Goal: Task Accomplishment & Management: Manage account settings

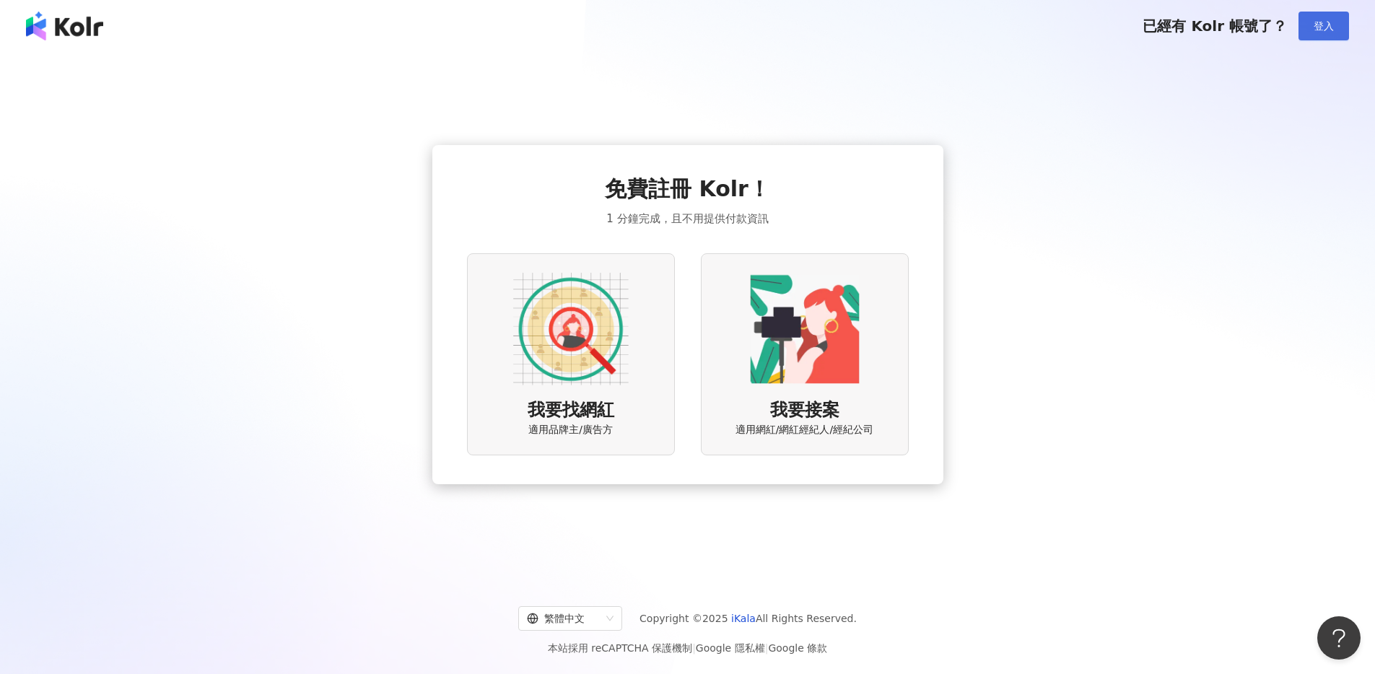
click at [1334, 16] on button "登入" at bounding box center [1323, 26] width 51 height 29
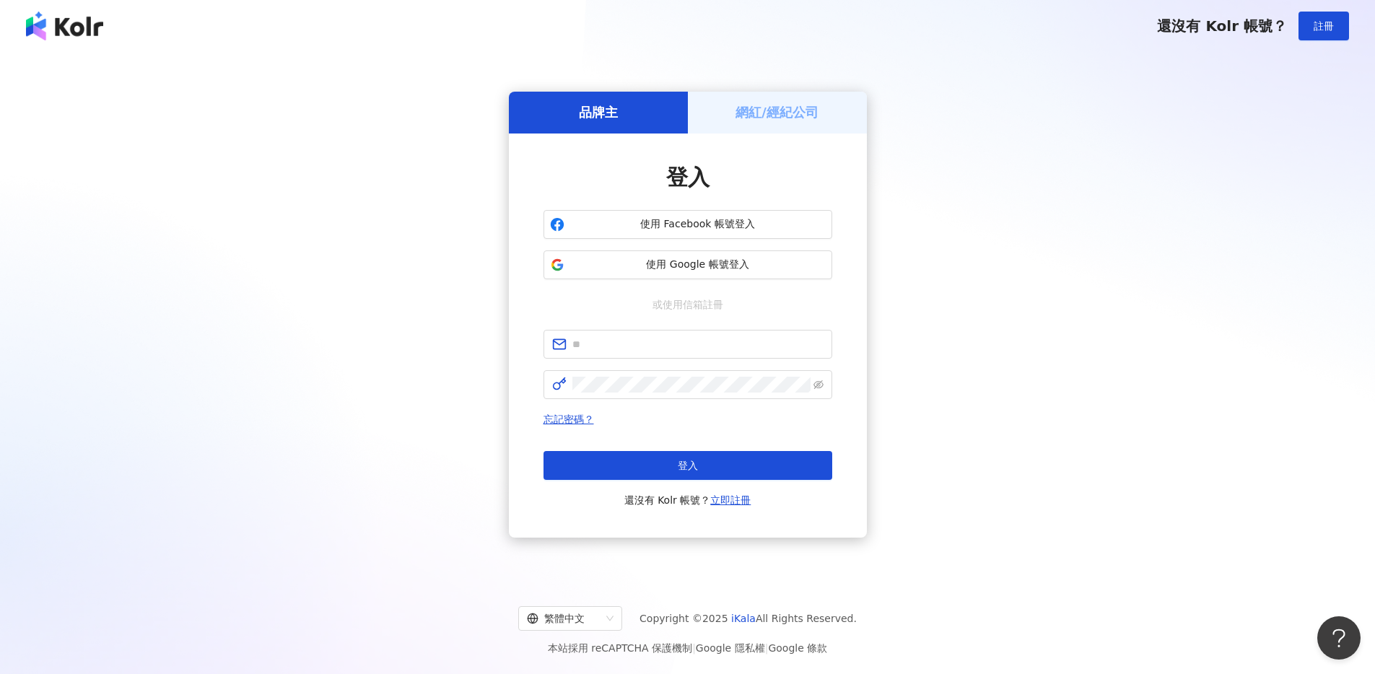
click at [761, 119] on h5 "網紅/經紀公司" at bounding box center [776, 112] width 83 height 18
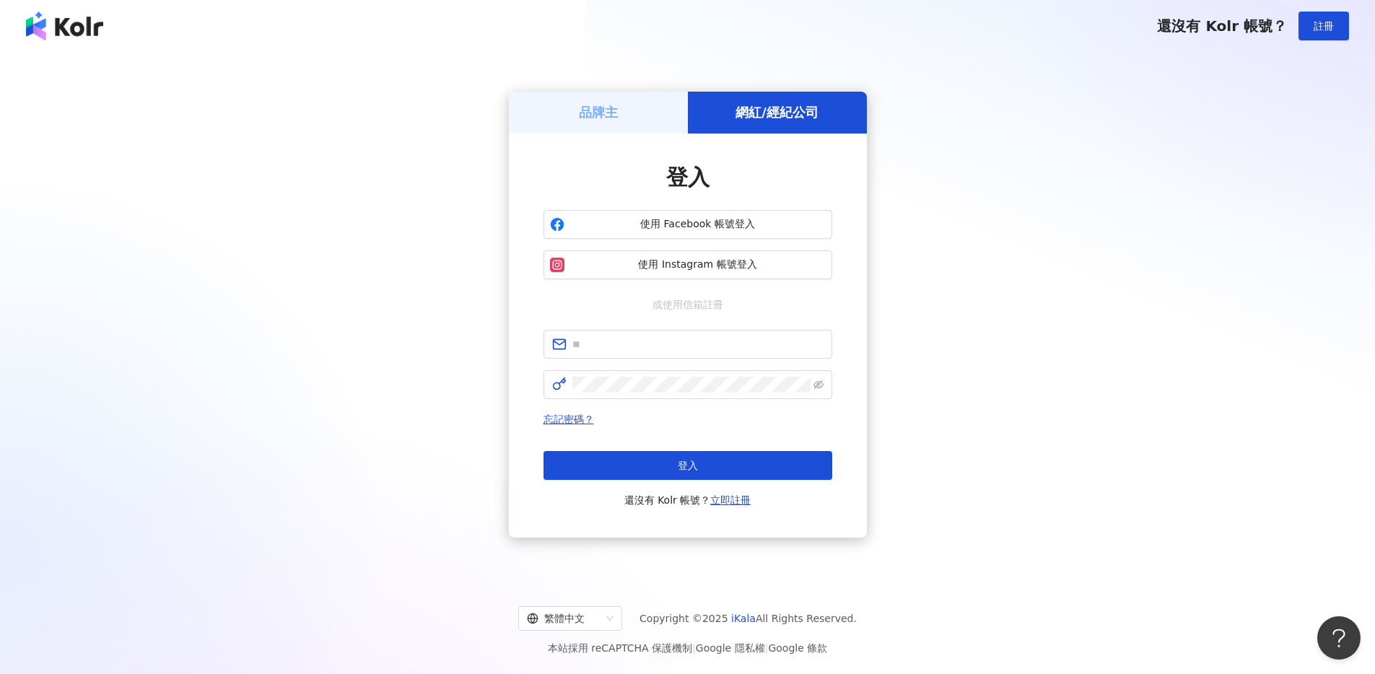
click at [618, 121] on div "品牌主" at bounding box center [598, 112] width 179 height 41
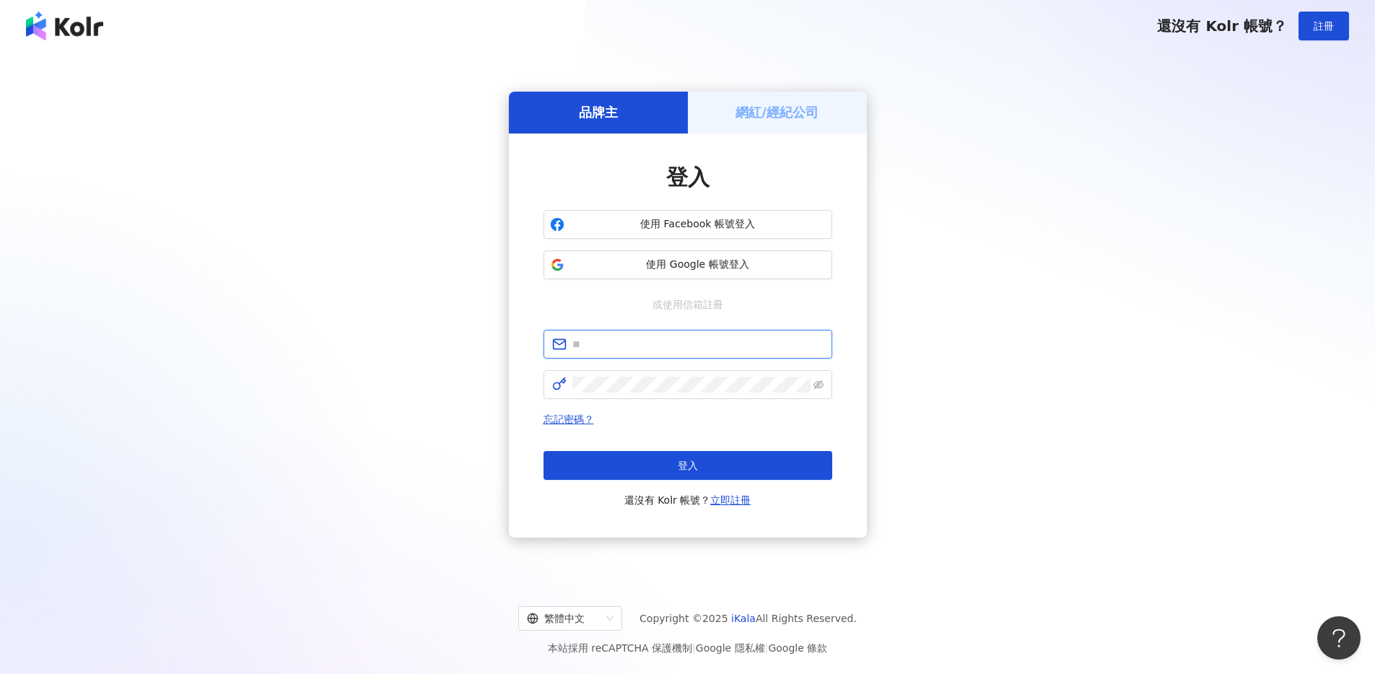
click at [696, 341] on input "text" at bounding box center [697, 344] width 251 height 16
type input "**********"
click at [696, 393] on span at bounding box center [687, 384] width 289 height 29
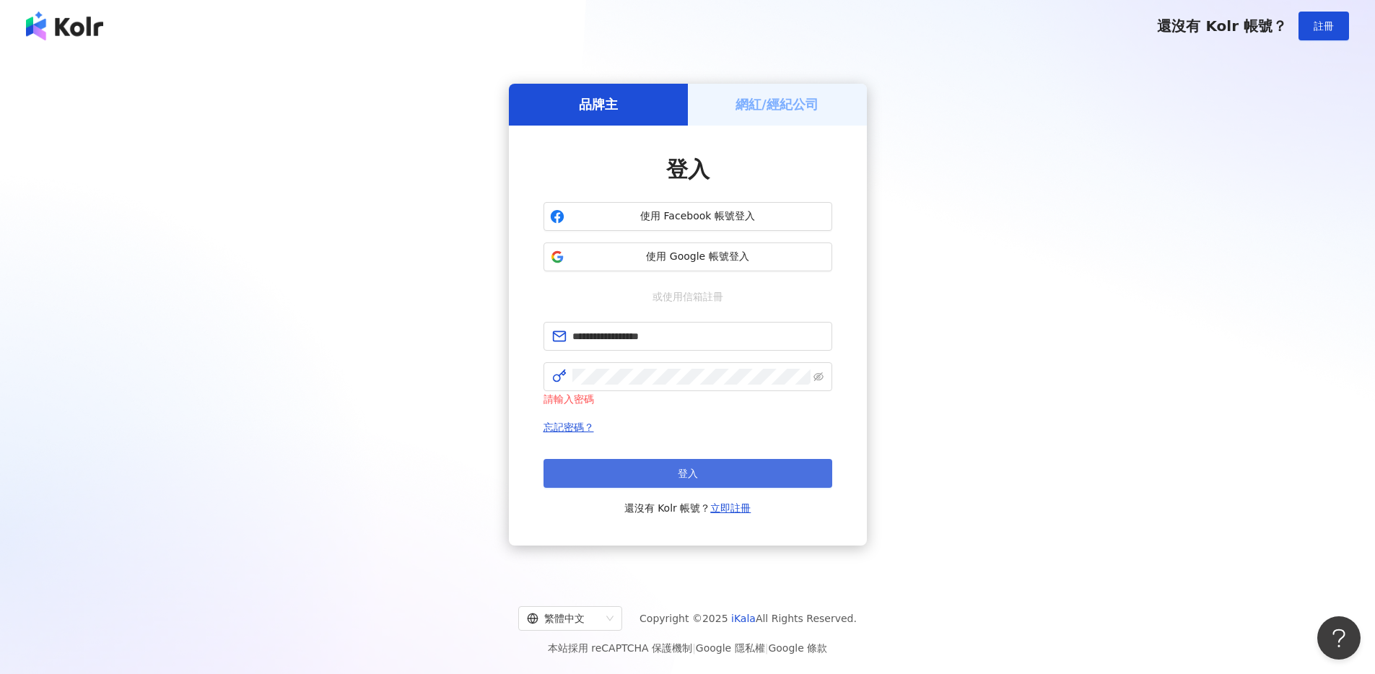
click at [691, 470] on span "登入" at bounding box center [688, 474] width 20 height 12
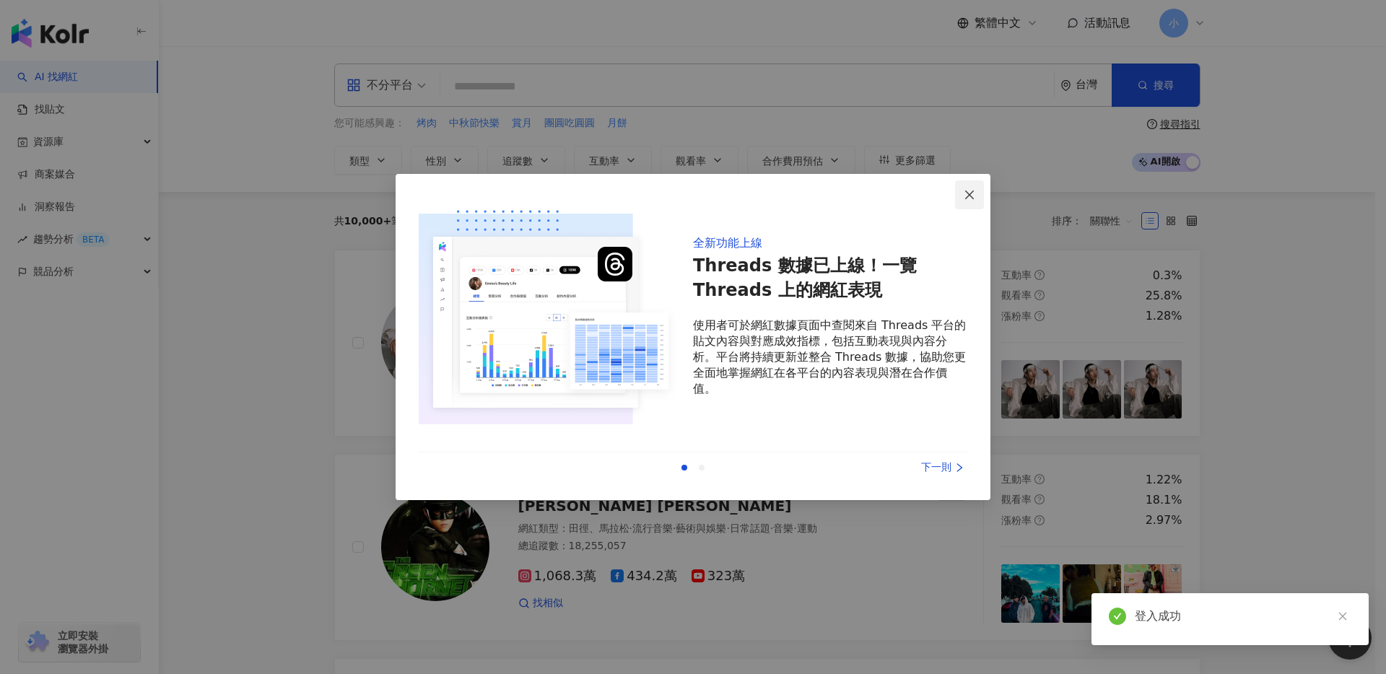
click at [971, 191] on icon "close" at bounding box center [969, 195] width 12 height 12
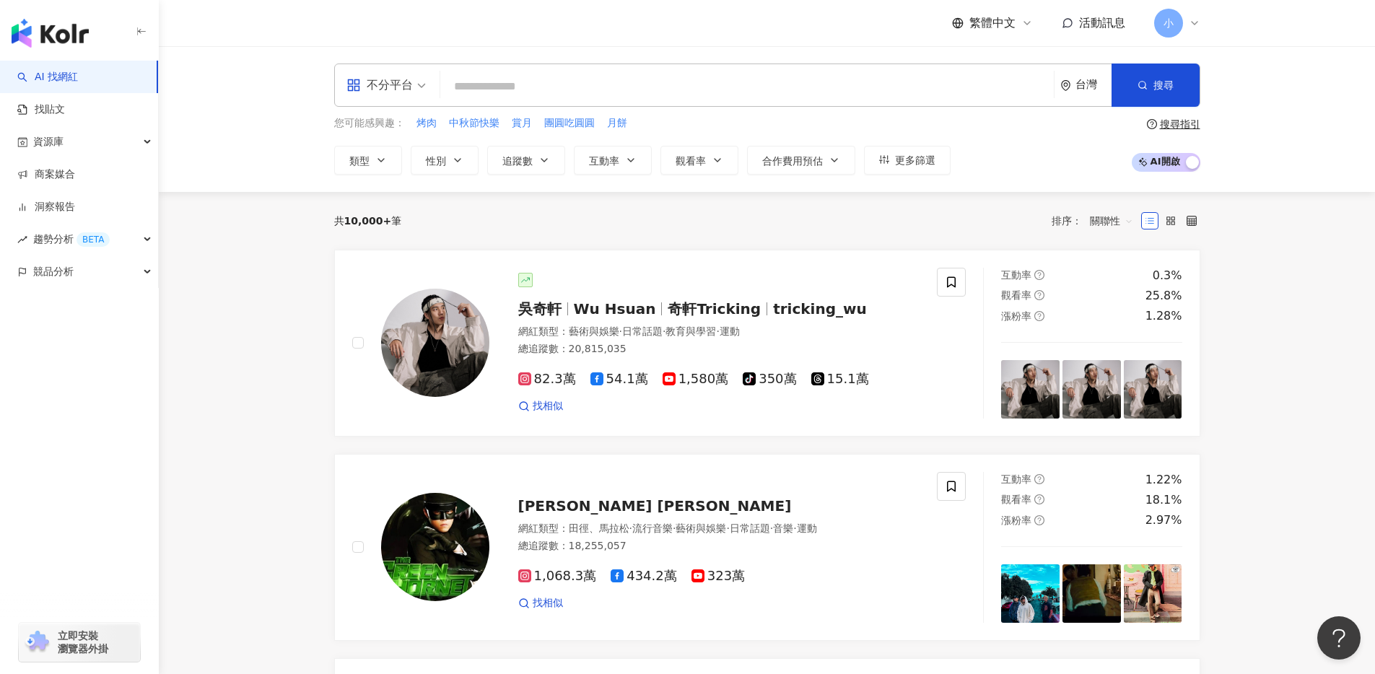
click at [1168, 27] on span "小" at bounding box center [1168, 23] width 10 height 16
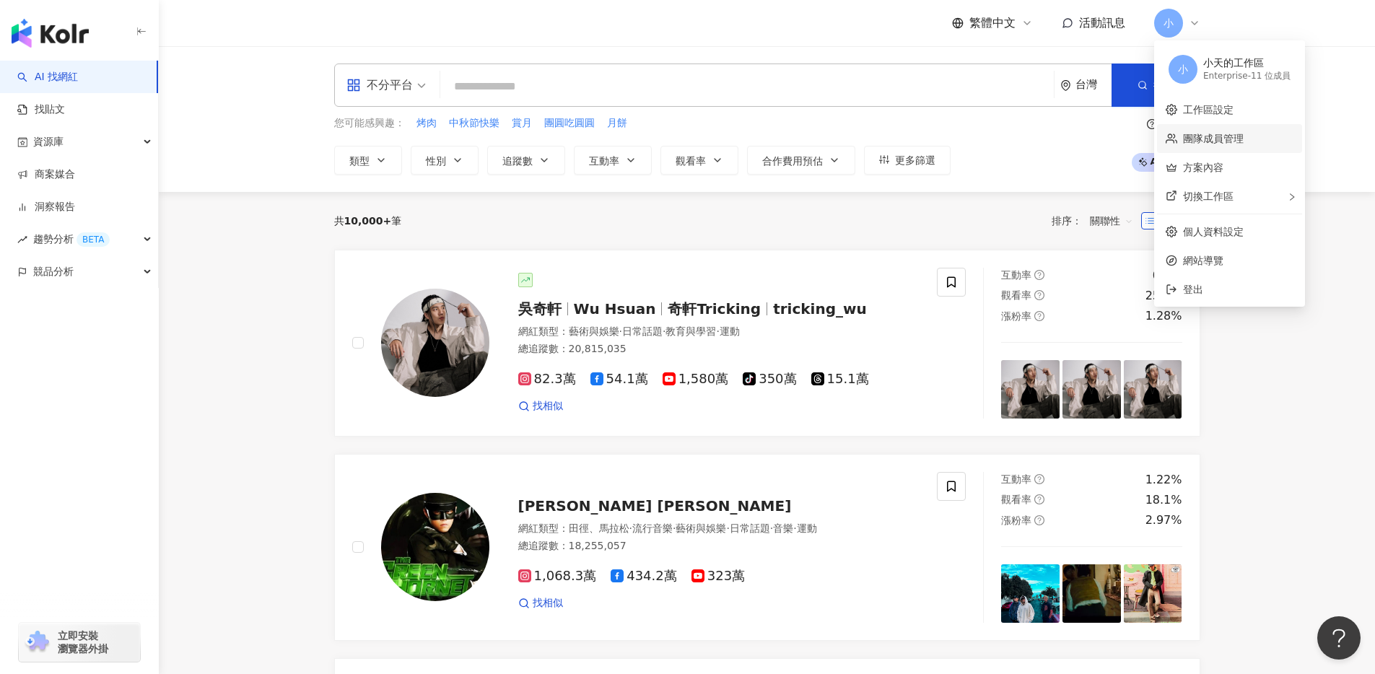
click at [1237, 135] on link "團隊成員管理" at bounding box center [1213, 139] width 61 height 12
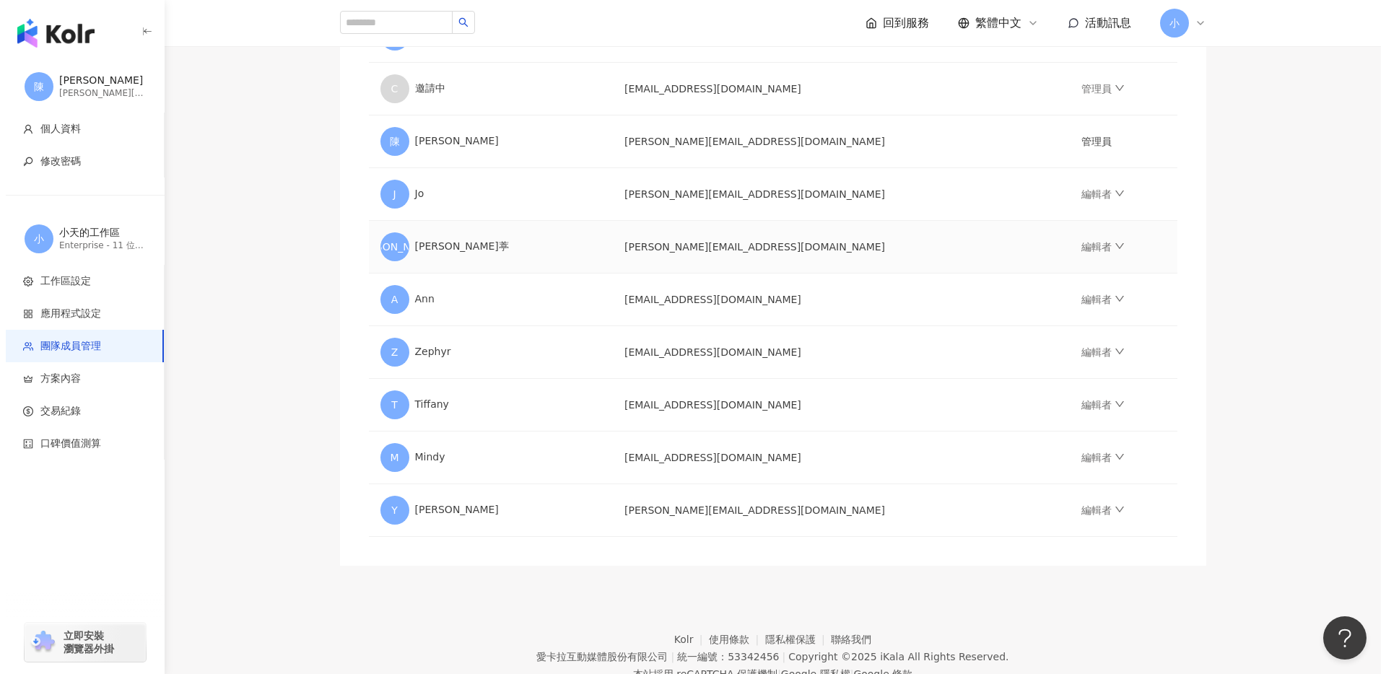
scroll to position [383, 0]
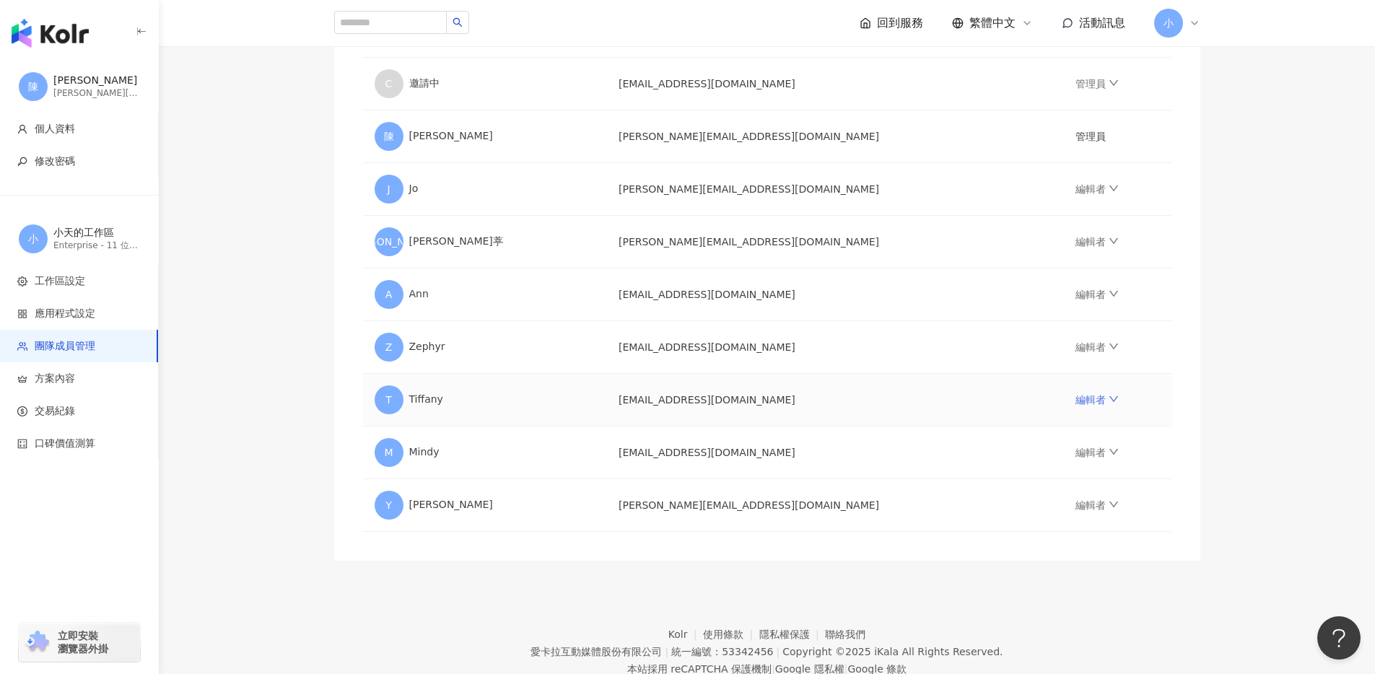
click at [1109, 401] on icon "down" at bounding box center [1114, 399] width 10 height 10
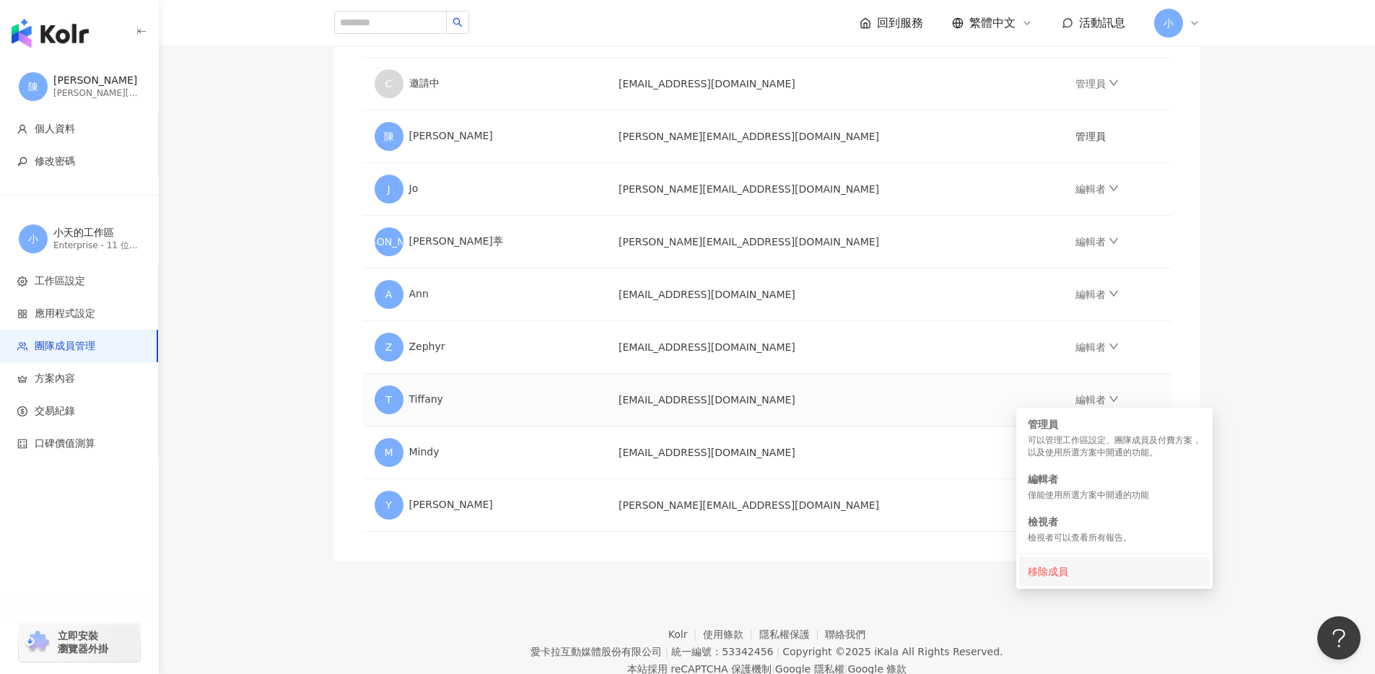
click at [1052, 566] on div "移除成員" at bounding box center [1114, 572] width 173 height 16
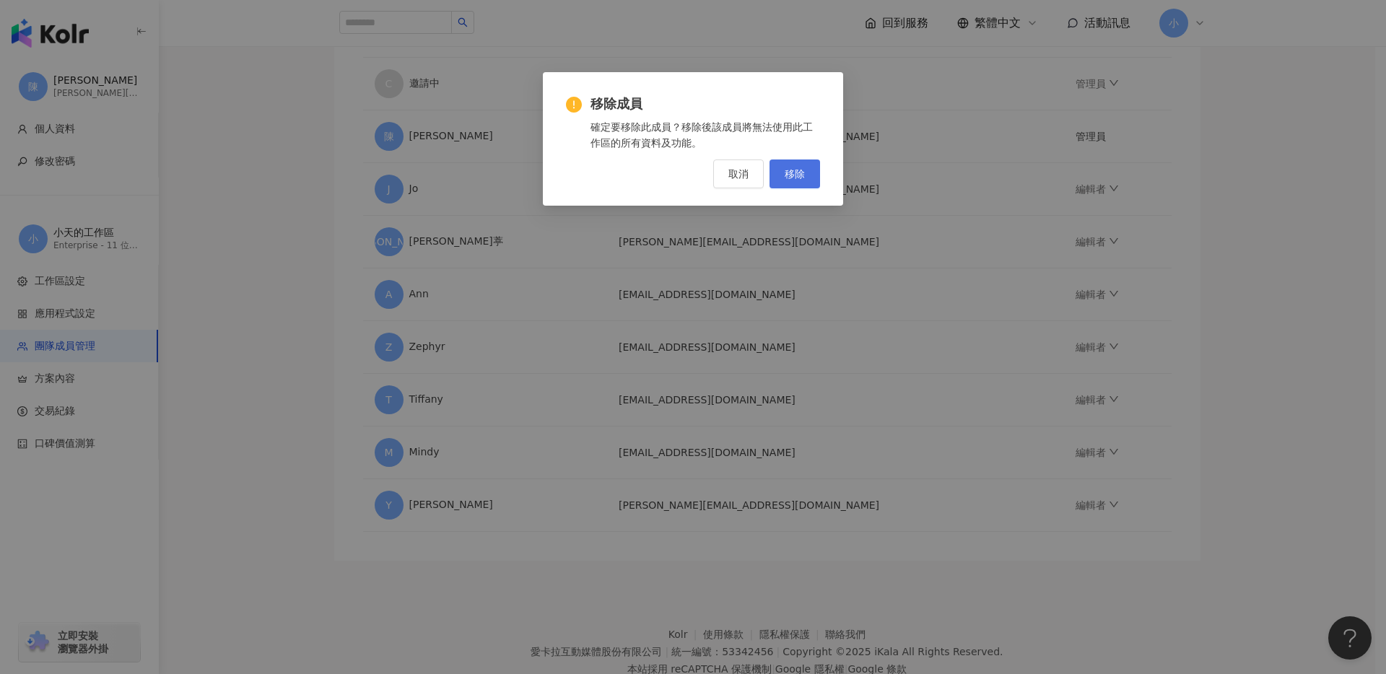
click at [809, 167] on button "移除" at bounding box center [794, 173] width 51 height 29
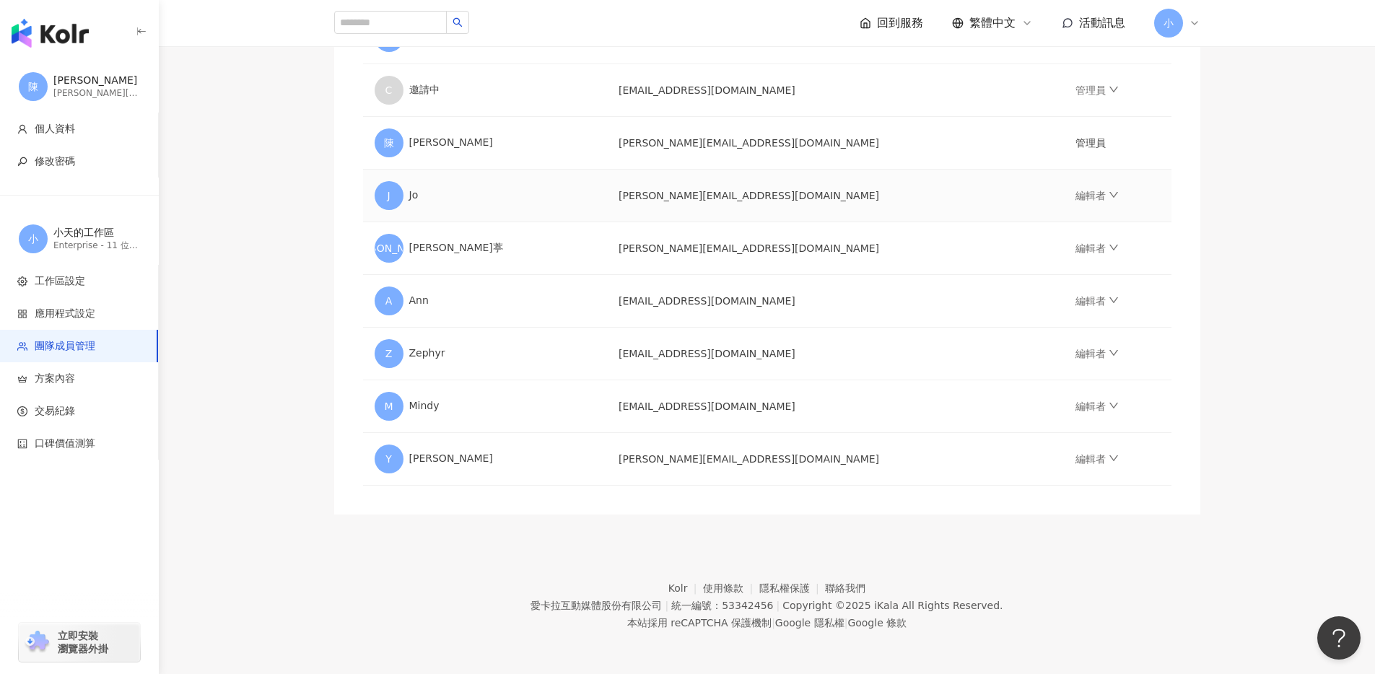
scroll to position [0, 0]
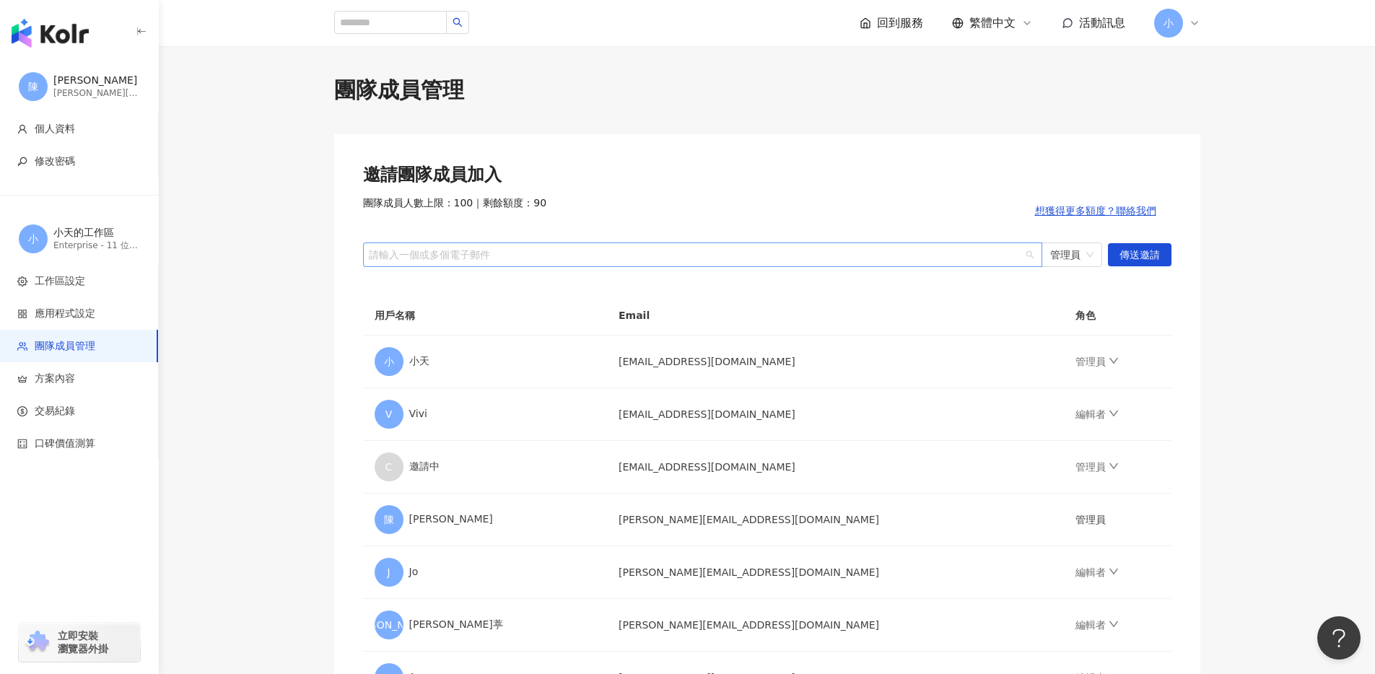
click at [966, 260] on div at bounding box center [695, 254] width 658 height 11
paste input "**********"
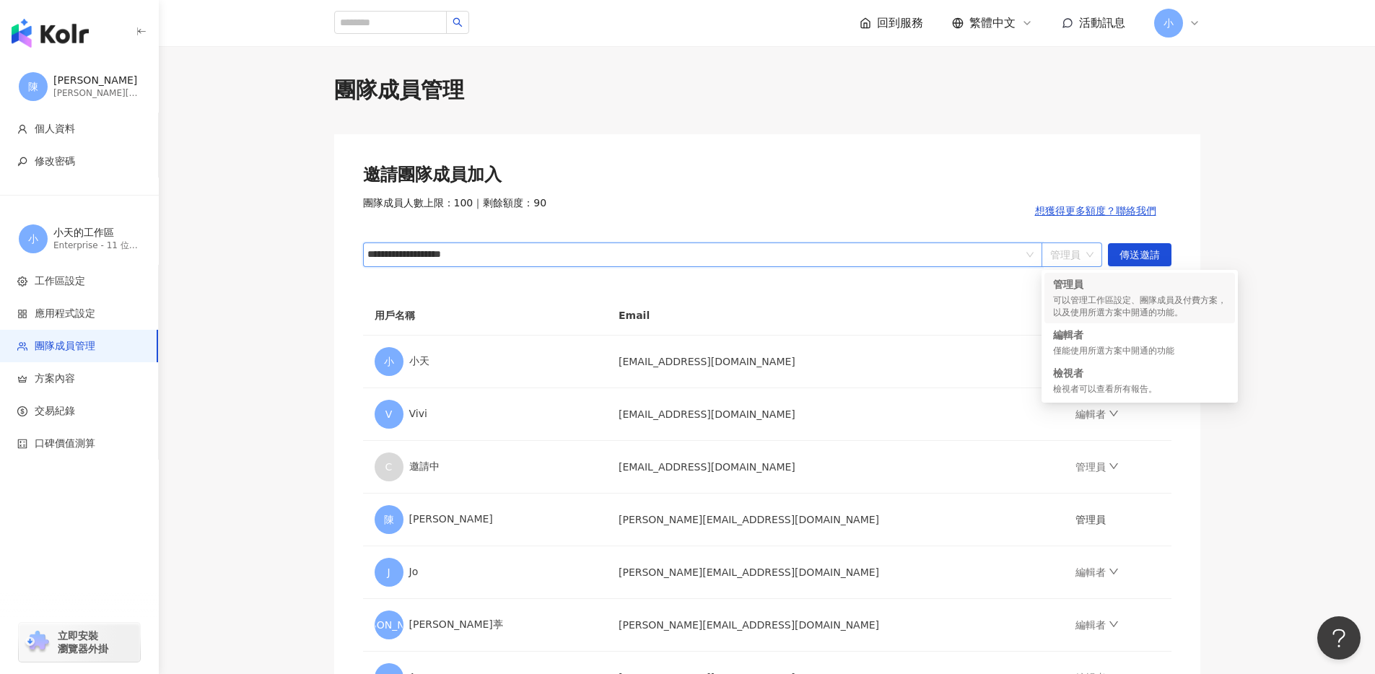
click at [1055, 254] on span "管理員" at bounding box center [1071, 254] width 43 height 23
type input "**********"
click at [1088, 338] on div "編輯者" at bounding box center [1139, 335] width 173 height 14
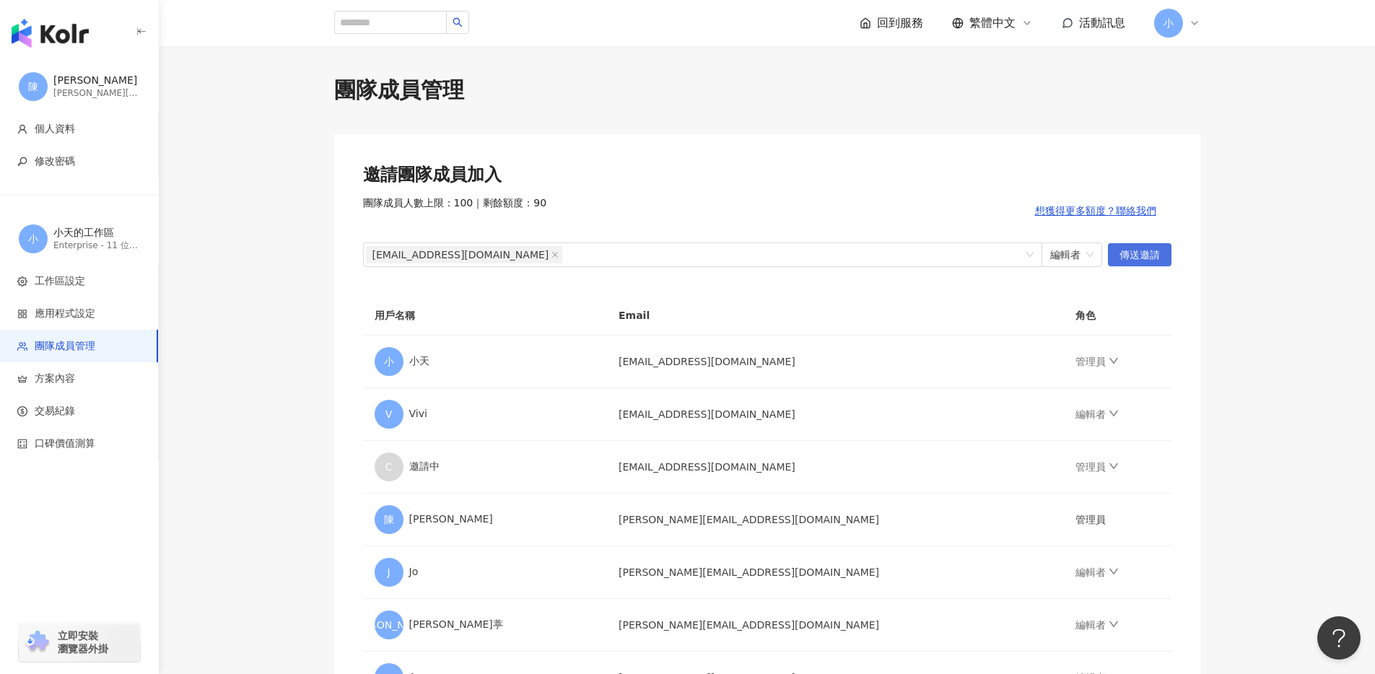
click at [1133, 257] on span "傳送邀請" at bounding box center [1139, 255] width 40 height 23
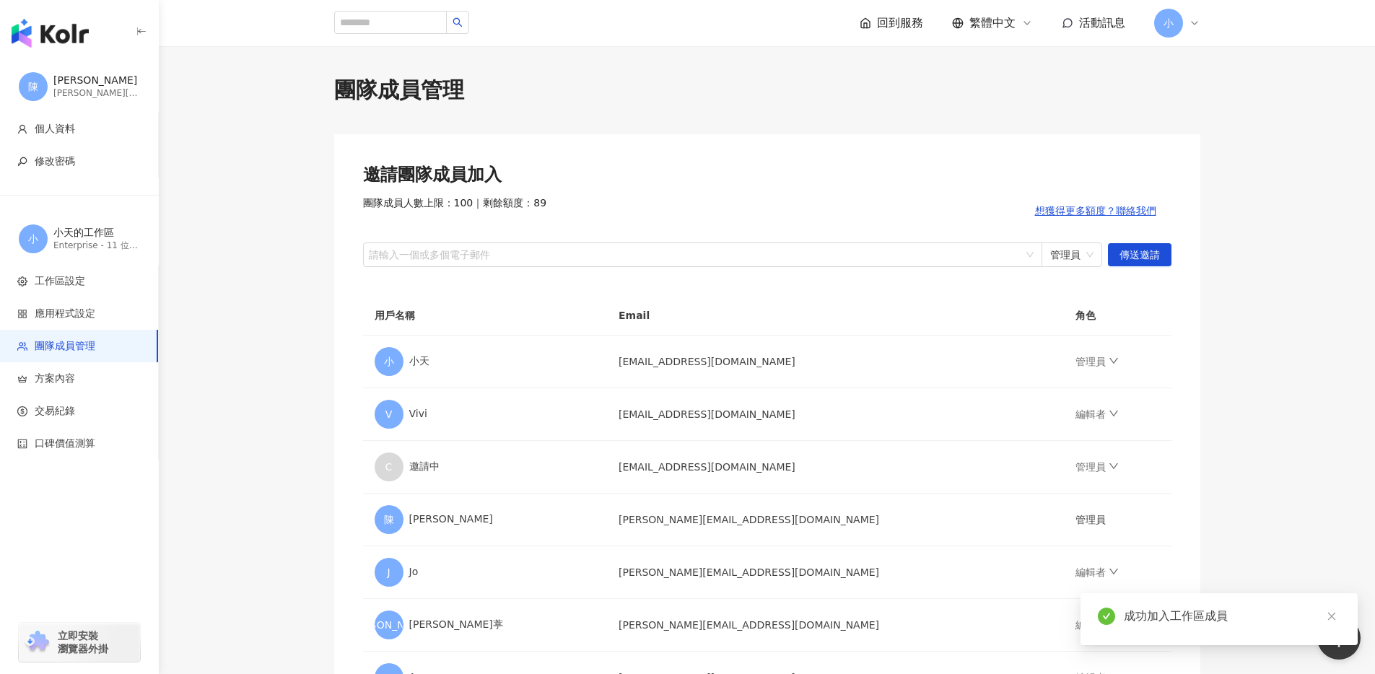
click at [839, 188] on div "邀請團隊成員加入 團隊成員人數上限：100 ｜ 剩餘額度：89 想獲得更多額度？聯絡我們 請輸入一個或多個電子郵件 管理員 傳送邀請" at bounding box center [767, 215] width 808 height 104
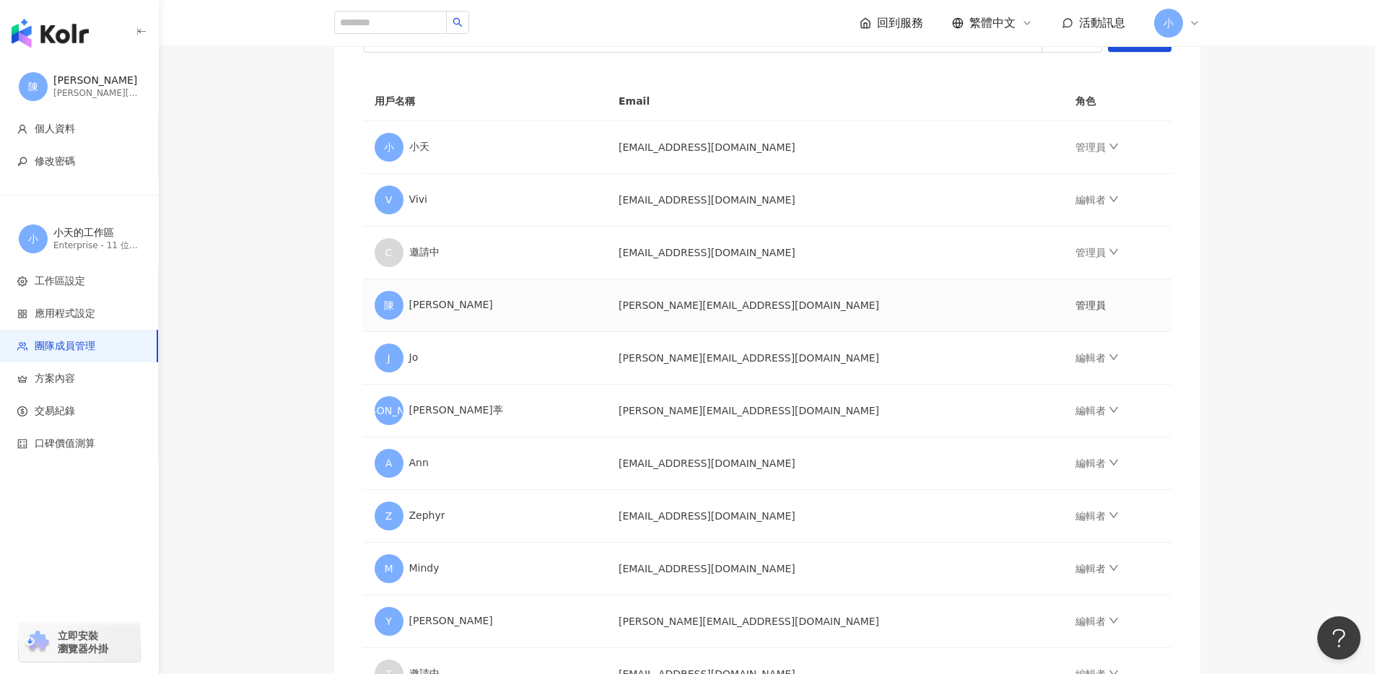
scroll to position [430, 0]
